Goal: Share content

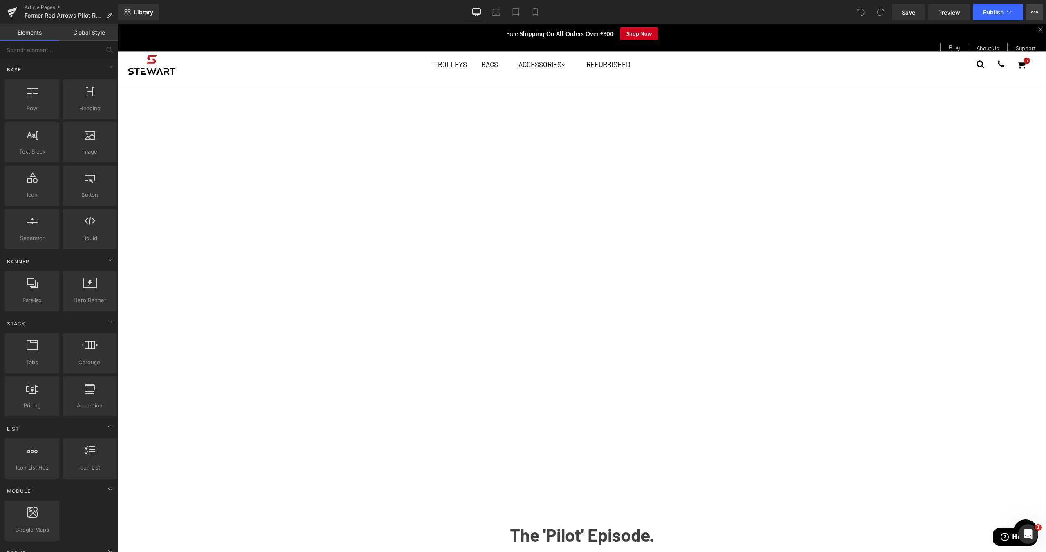
click at [1038, 12] on button "View Live Page View with current Template Save Template to Library Schedule Pub…" at bounding box center [1034, 12] width 16 height 16
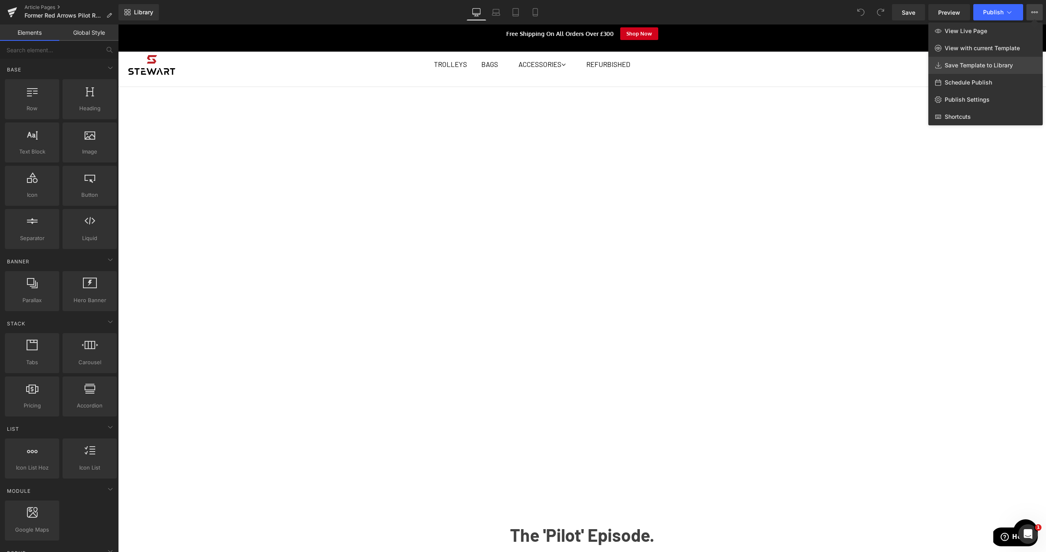
click at [1001, 68] on span "Save Template to Library" at bounding box center [978, 65] width 68 height 7
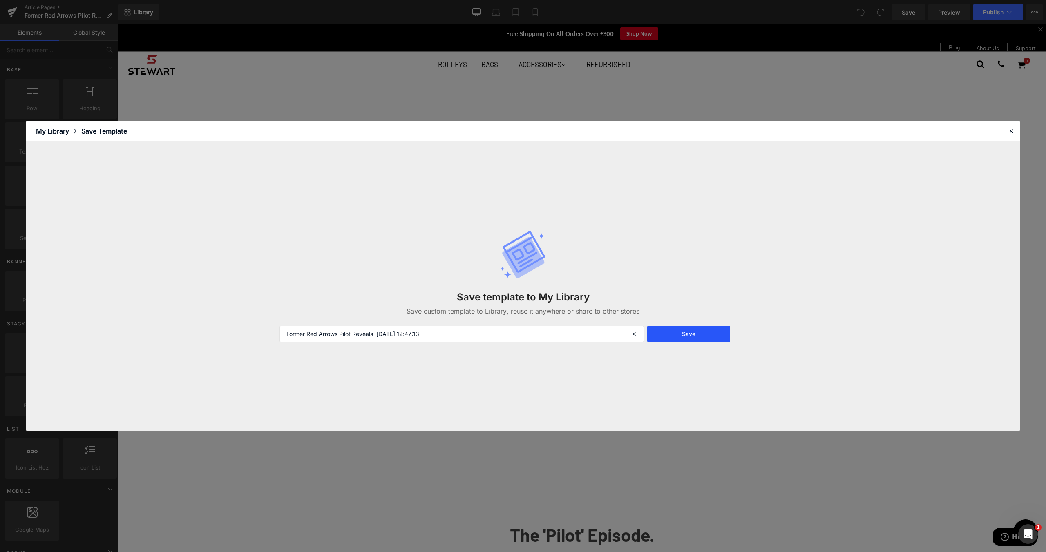
click at [687, 337] on button "Save" at bounding box center [688, 334] width 83 height 16
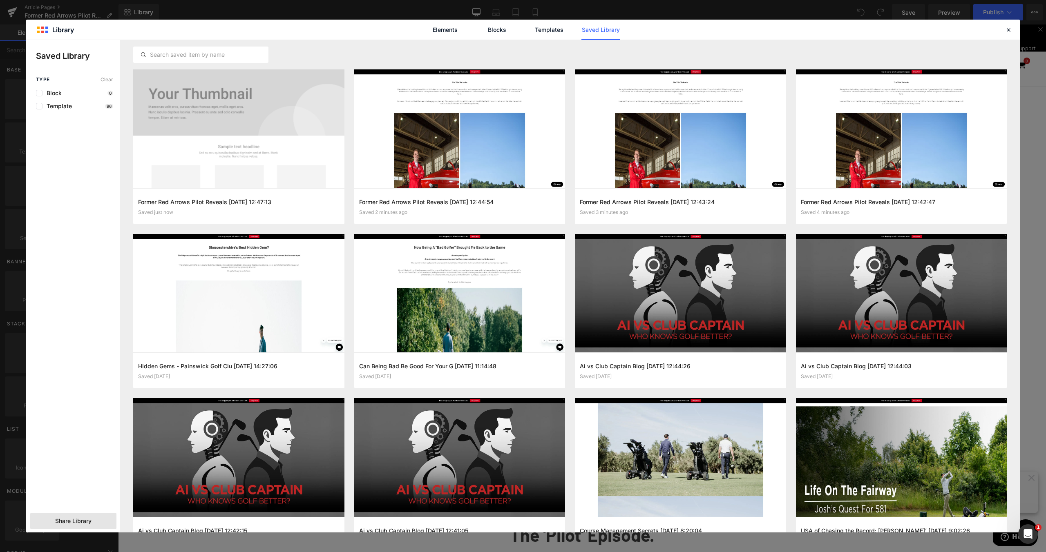
click at [89, 525] on span "Share Library" at bounding box center [73, 521] width 36 height 8
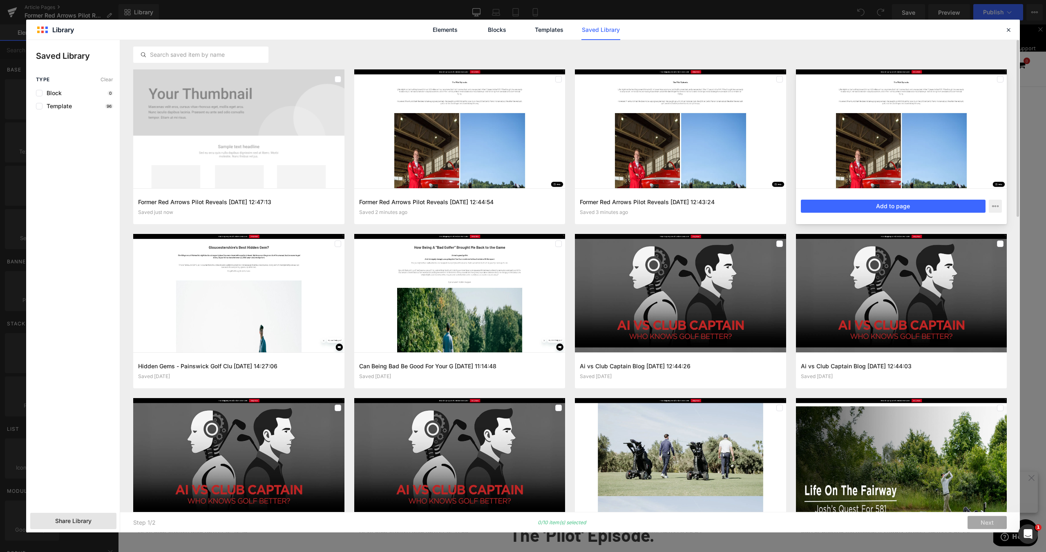
click at [895, 99] on div at bounding box center [901, 128] width 211 height 119
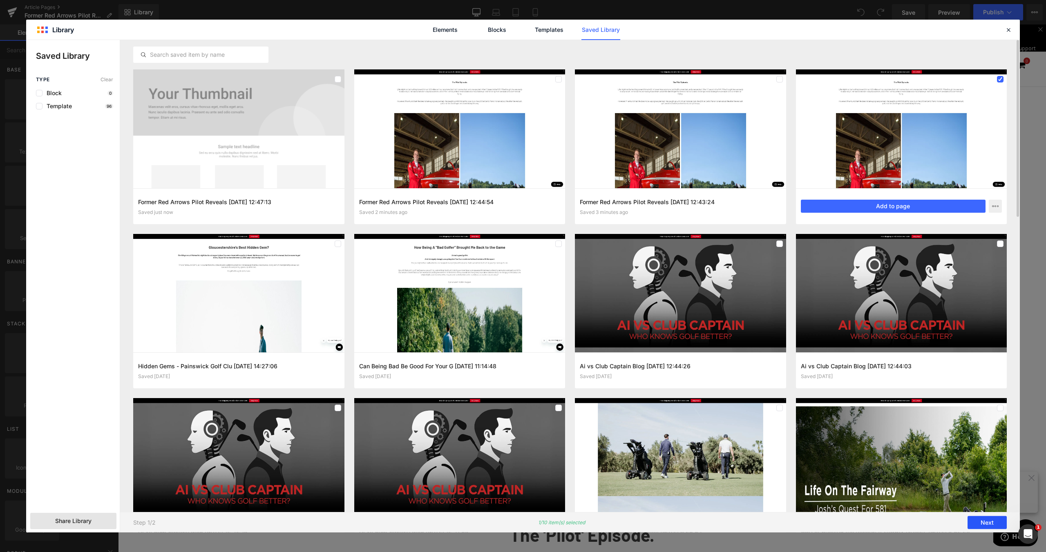
click at [979, 524] on button "Next" at bounding box center [986, 522] width 39 height 13
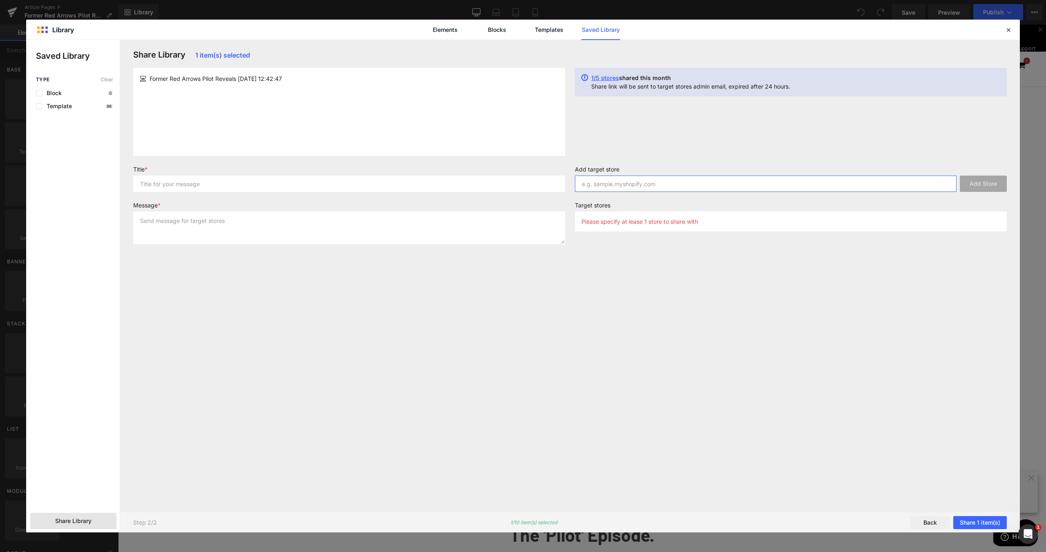
click at [725, 176] on input "text" at bounding box center [765, 184] width 381 height 16
type input "[DOMAIN_NAME]"
click at [994, 177] on button "Add Store" at bounding box center [982, 184] width 47 height 16
click at [235, 183] on input "text" at bounding box center [349, 184] width 432 height 16
paste input "Former Red Arrows Pilot Reveals How Golf Saved His Life"
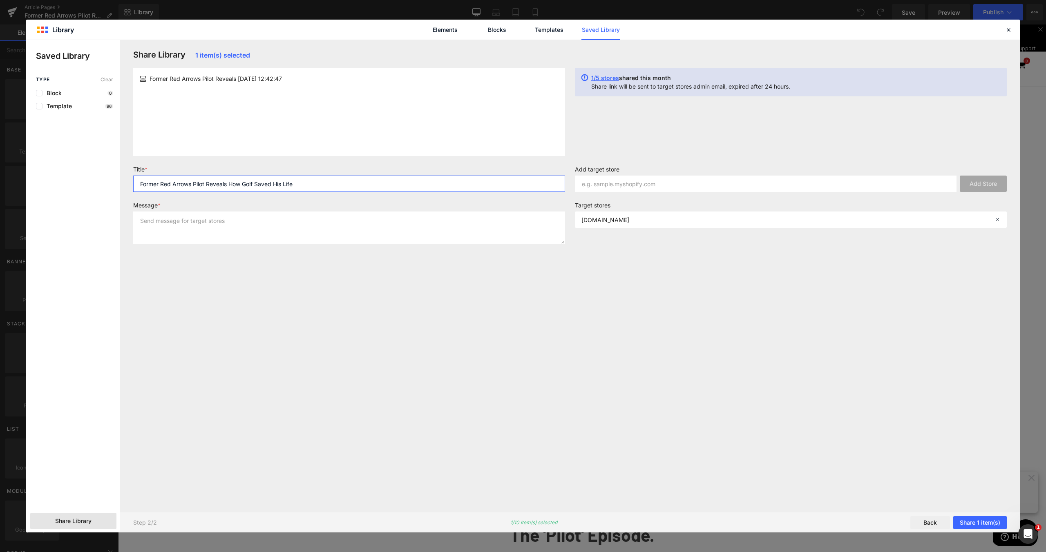
type input "Former Red Arrows Pilot Reveals How Golf Saved His Life"
click at [292, 219] on textarea at bounding box center [349, 228] width 432 height 33
paste textarea "Former Red Arrows Pilot Reveals How Golf Saved His Life"
type textarea "Former Red Arrows Pilot Reveals How Golf Saved His Life"
click at [990, 522] on button "Share 1 item(s)" at bounding box center [980, 522] width 54 height 13
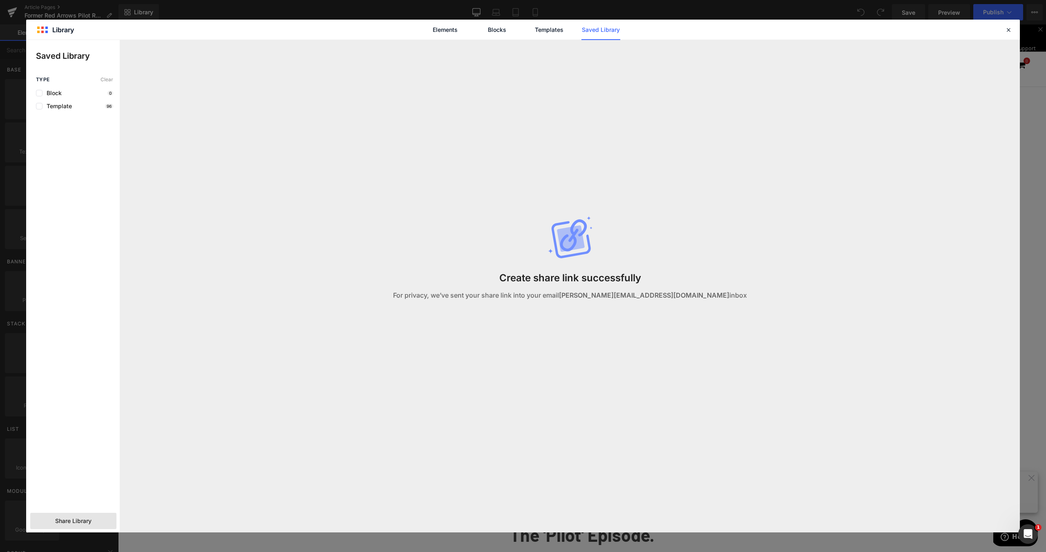
click at [1013, 30] on div "Elements Blocks Templates Saved Library" at bounding box center [522, 30] width 993 height 20
click at [1010, 29] on icon at bounding box center [1007, 29] width 7 height 7
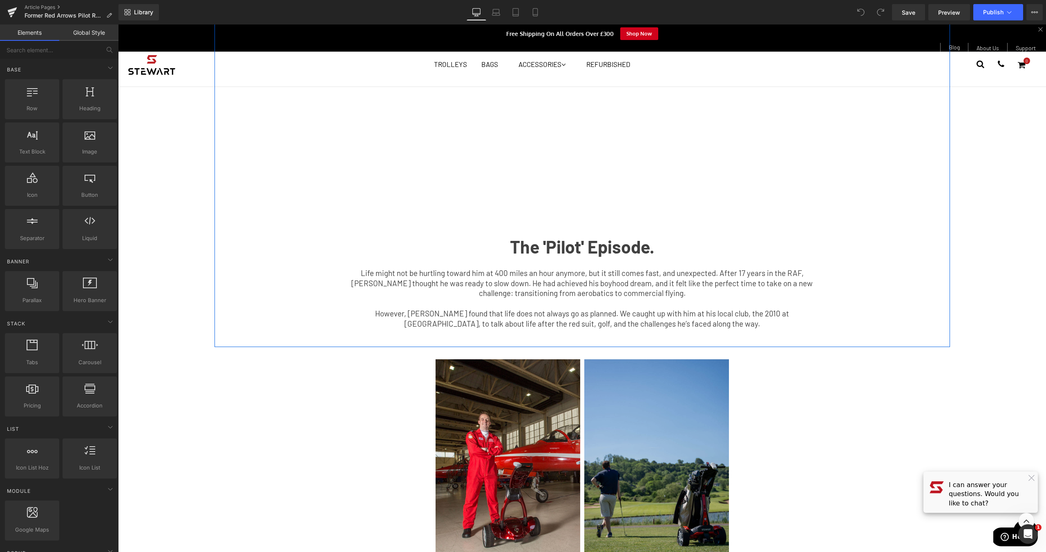
scroll to position [340, 0]
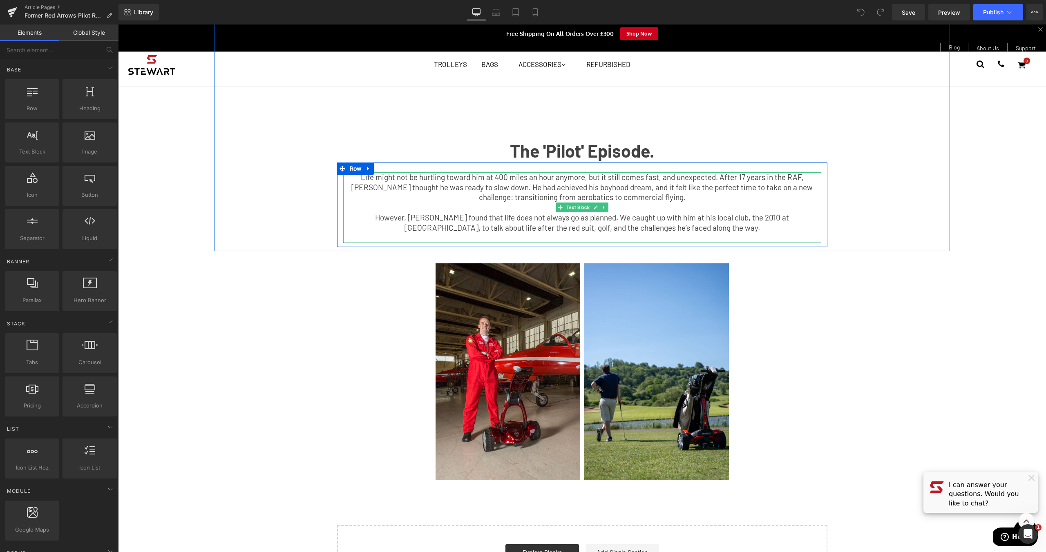
click at [695, 198] on p "Life might not be hurtling toward him at 400 miles an hour anymore, but it stil…" at bounding box center [582, 187] width 478 height 30
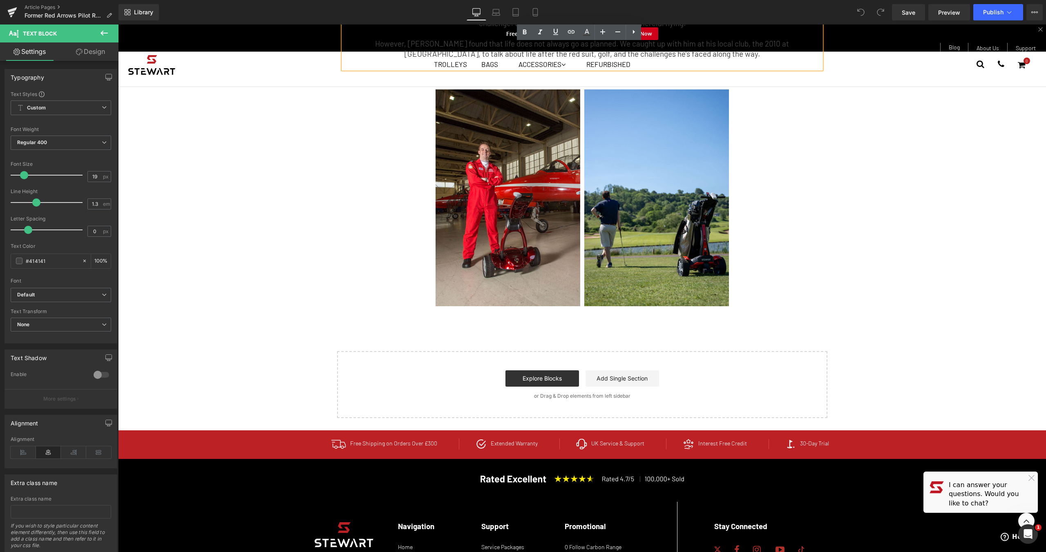
scroll to position [516, 0]
